Goal: Task Accomplishment & Management: Use online tool/utility

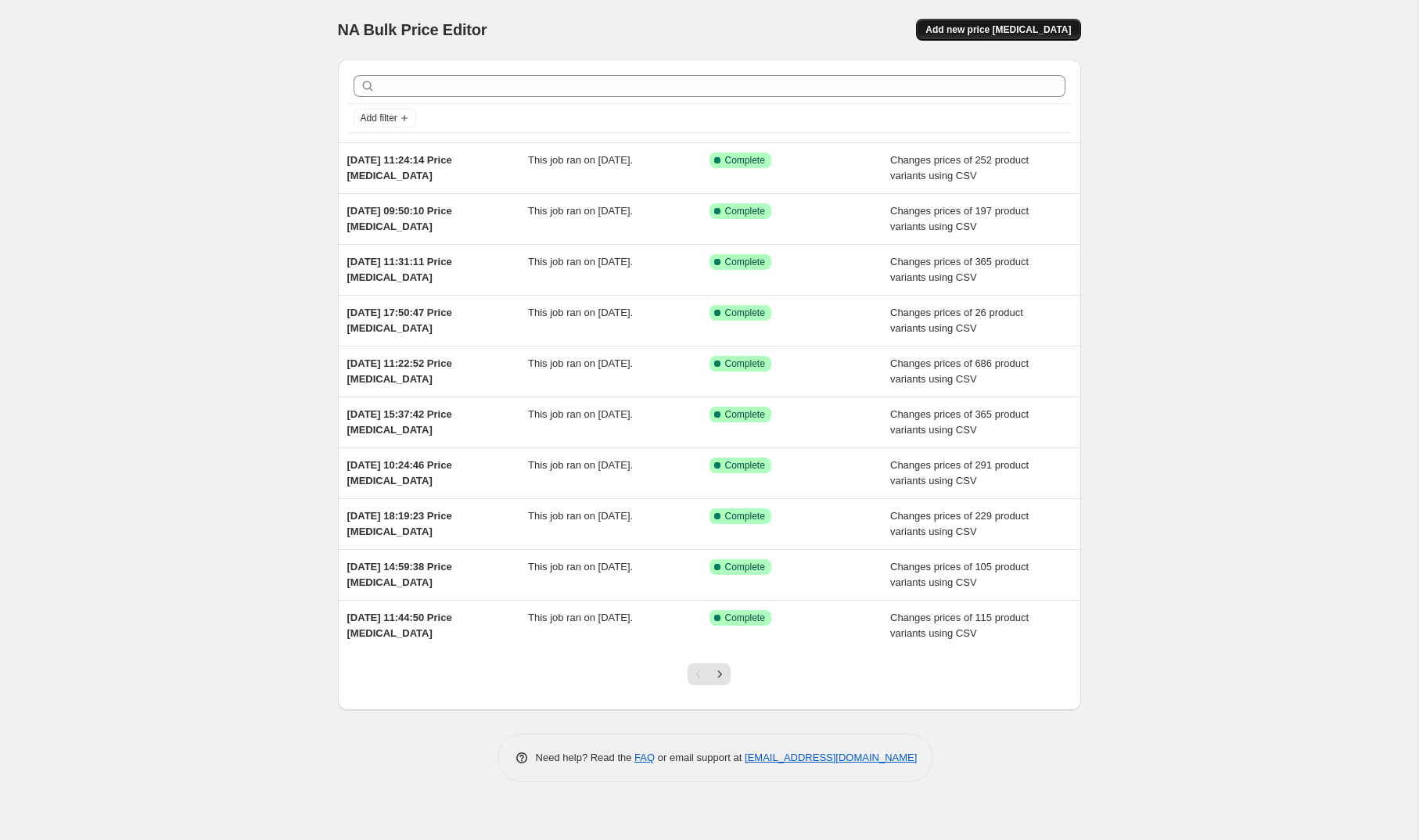
click at [1007, 28] on span "Add new price [MEDICAL_DATA]" at bounding box center [998, 30] width 146 height 13
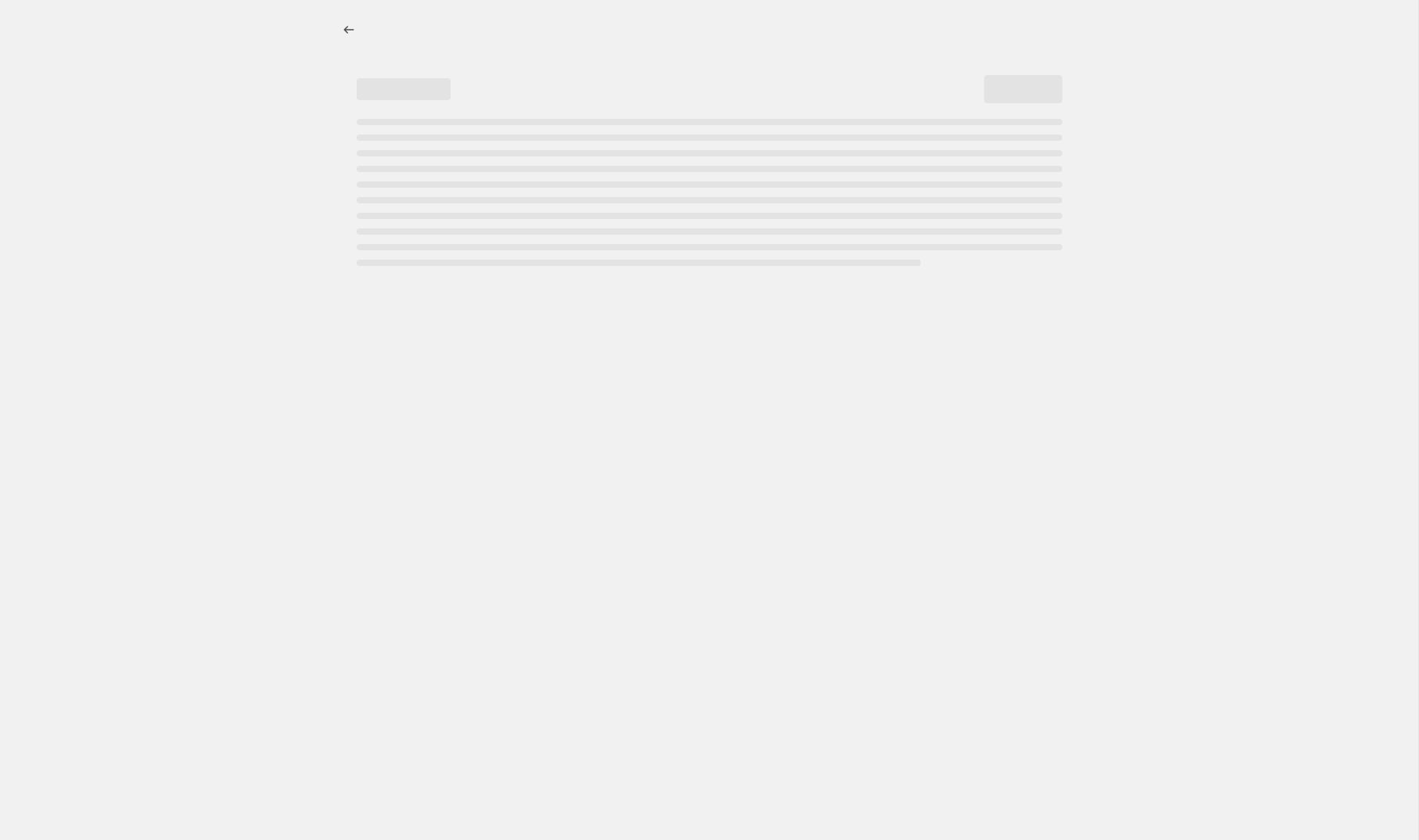
select select "percentage"
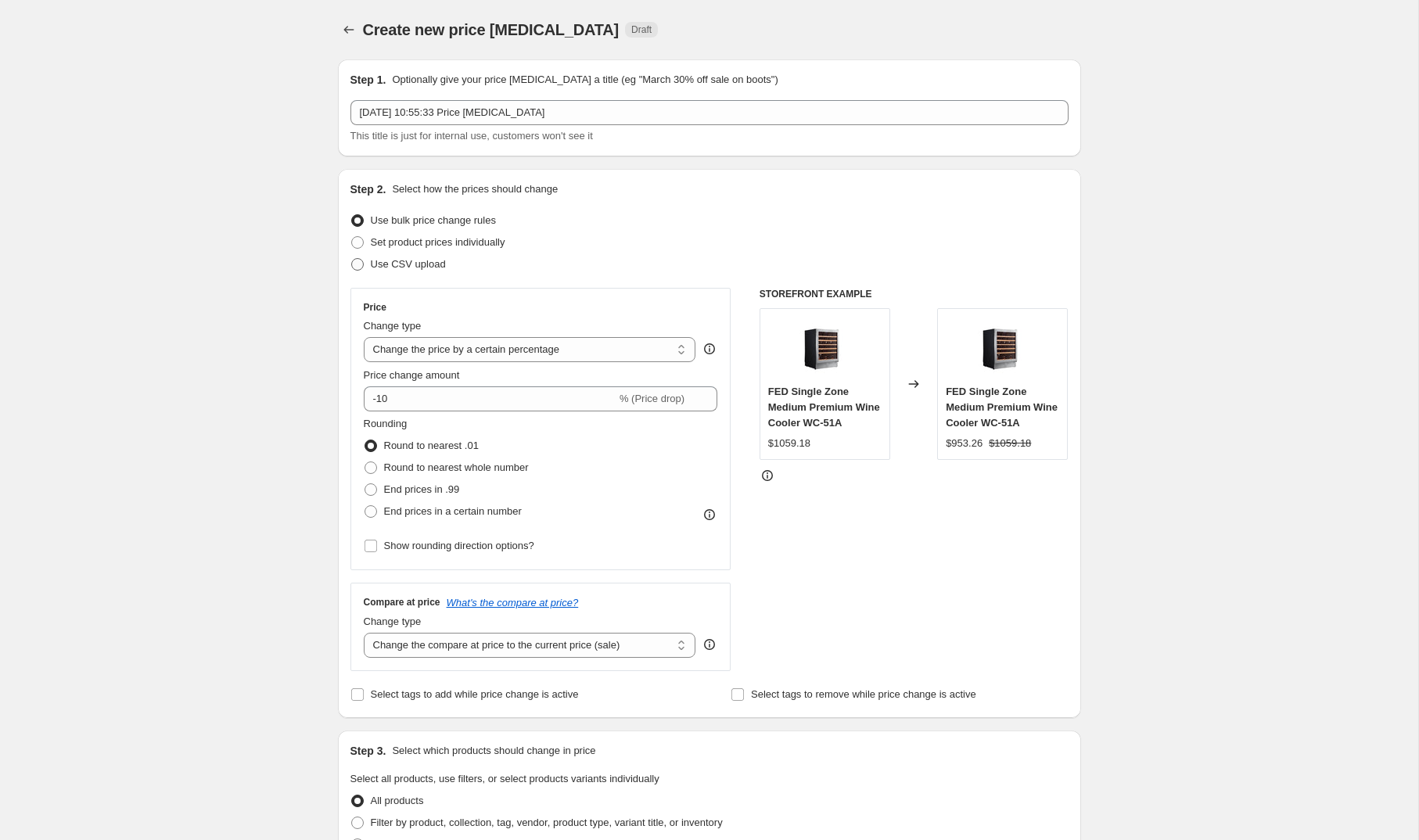
click at [360, 266] on span at bounding box center [357, 264] width 13 height 13
click at [352, 259] on input "Use CSV upload" at bounding box center [351, 258] width 1 height 1
radio input "true"
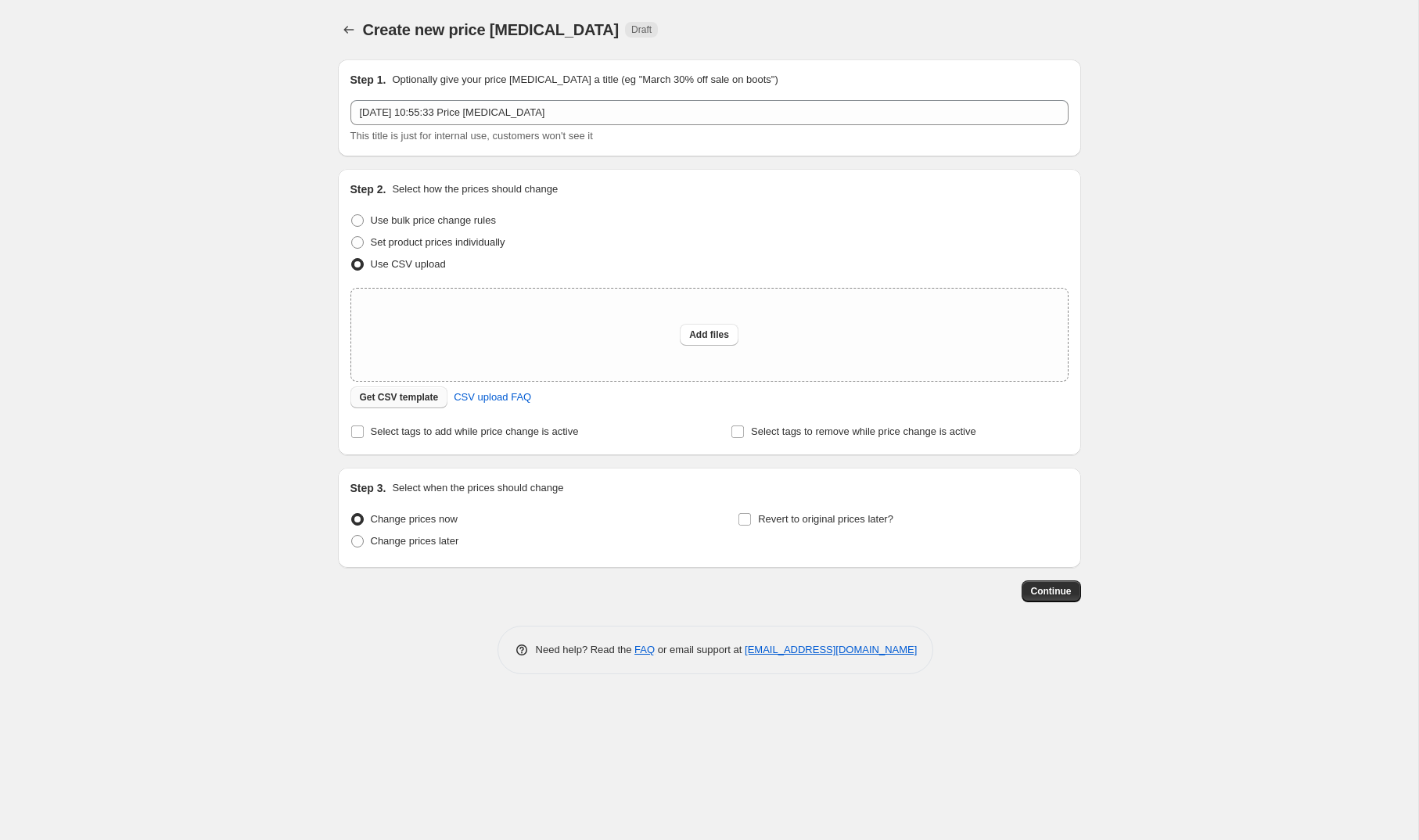
click at [409, 399] on span "Get CSV template" at bounding box center [399, 397] width 79 height 13
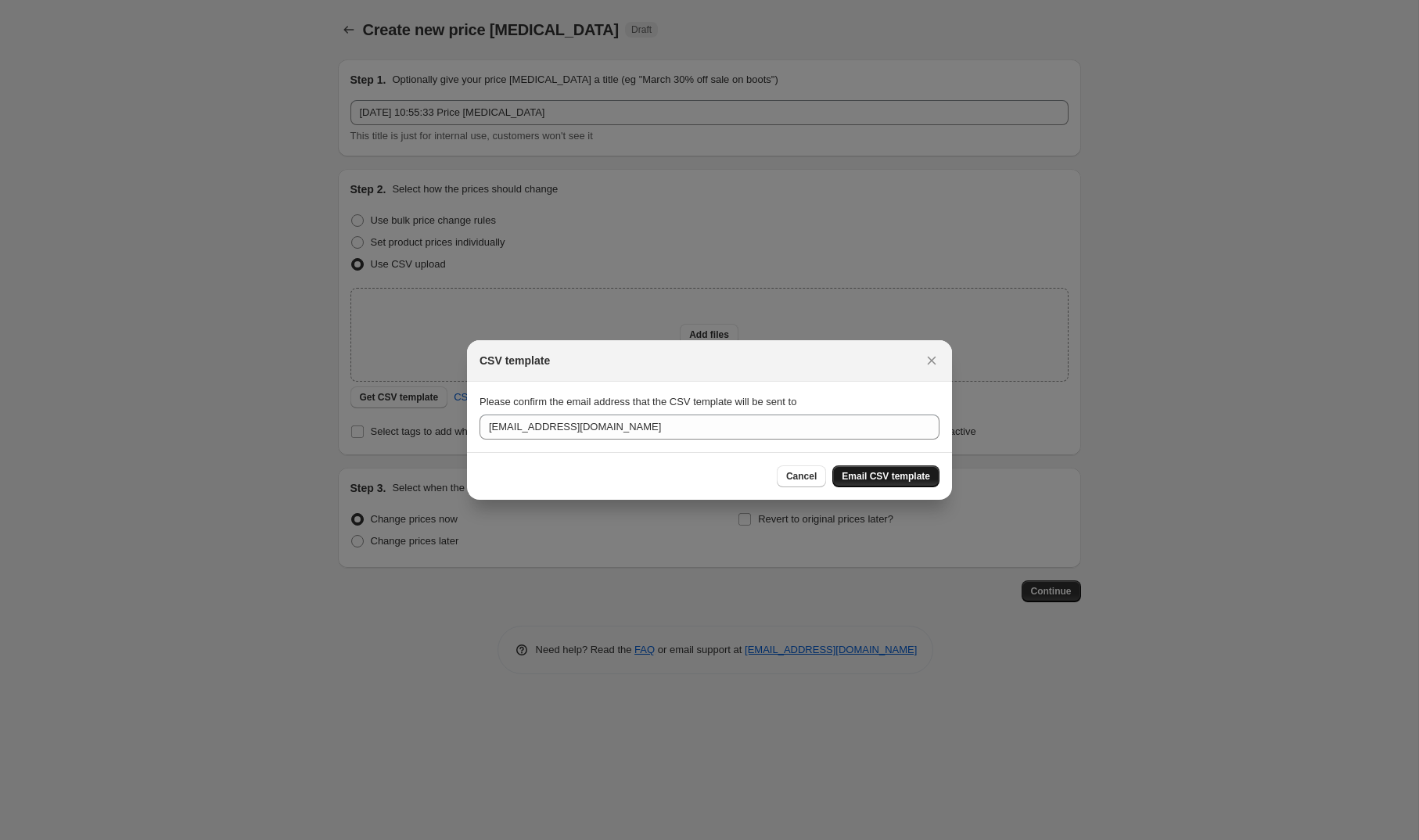
click at [894, 480] on span "Email CSV template" at bounding box center [886, 476] width 88 height 13
